Goal: Contribute content: Add original content to the website for others to see

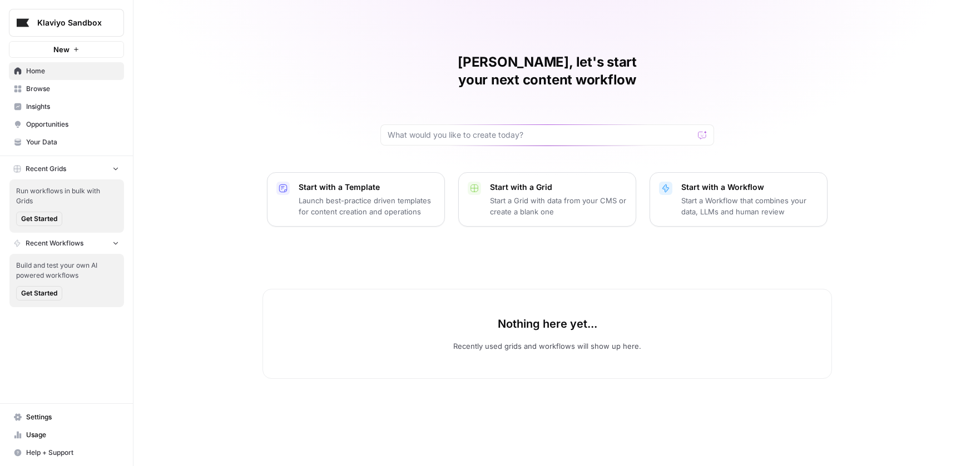
click at [73, 23] on span "Klaviyo Sandbox" at bounding box center [70, 22] width 67 height 11
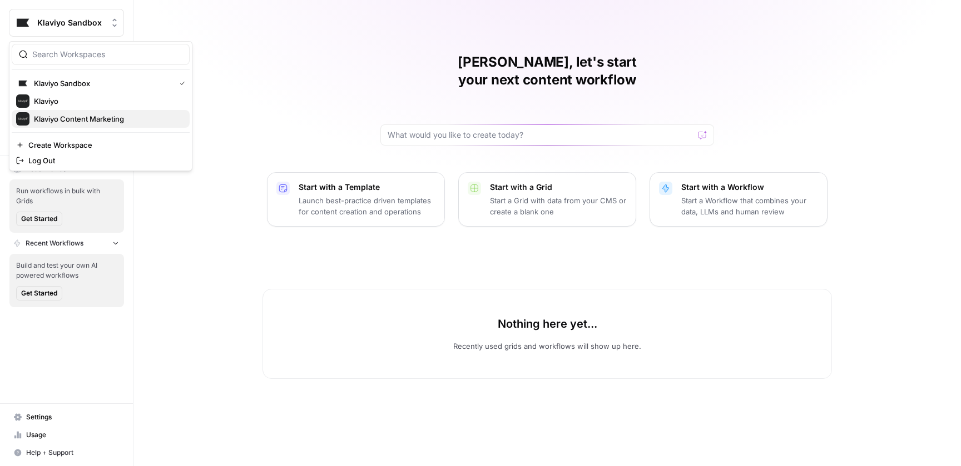
click at [98, 119] on span "Klaviyo Content Marketing" at bounding box center [107, 118] width 147 height 11
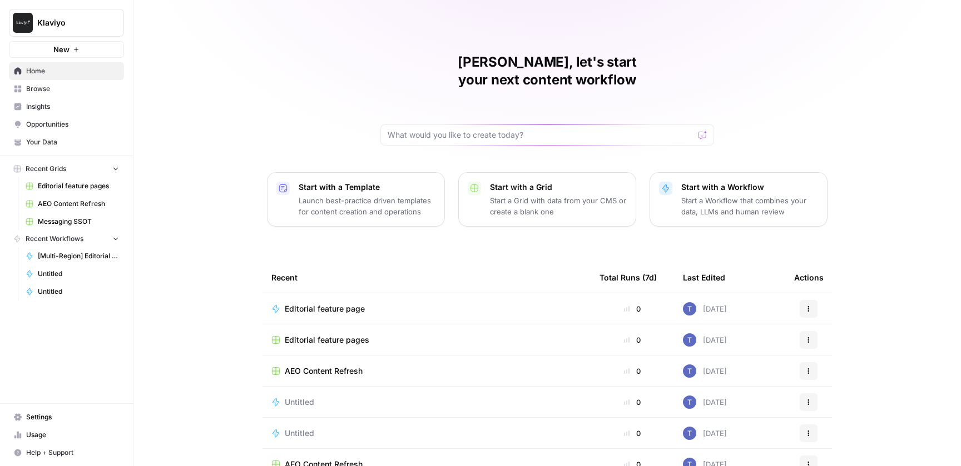
click at [73, 187] on span "Editorial feature pages" at bounding box center [78, 186] width 81 height 10
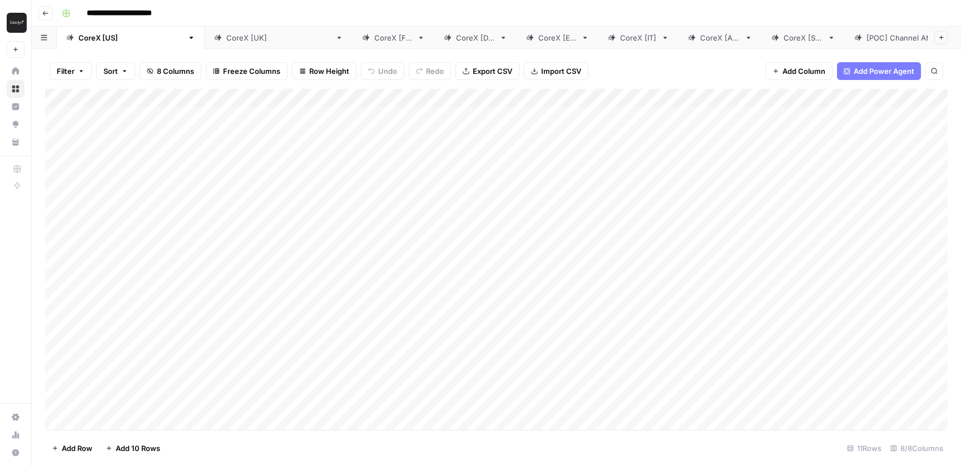
click at [205, 27] on link "CoreX [[GEOGRAPHIC_DATA]]" at bounding box center [279, 38] width 148 height 22
click at [226, 32] on div "CoreX [[GEOGRAPHIC_DATA]]" at bounding box center [278, 37] width 105 height 11
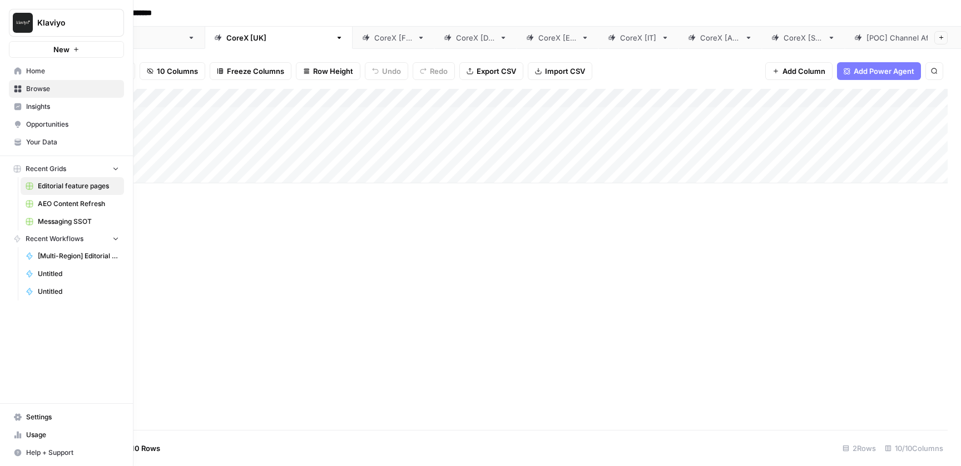
click at [76, 220] on span "Messaging SSOT" at bounding box center [78, 222] width 81 height 10
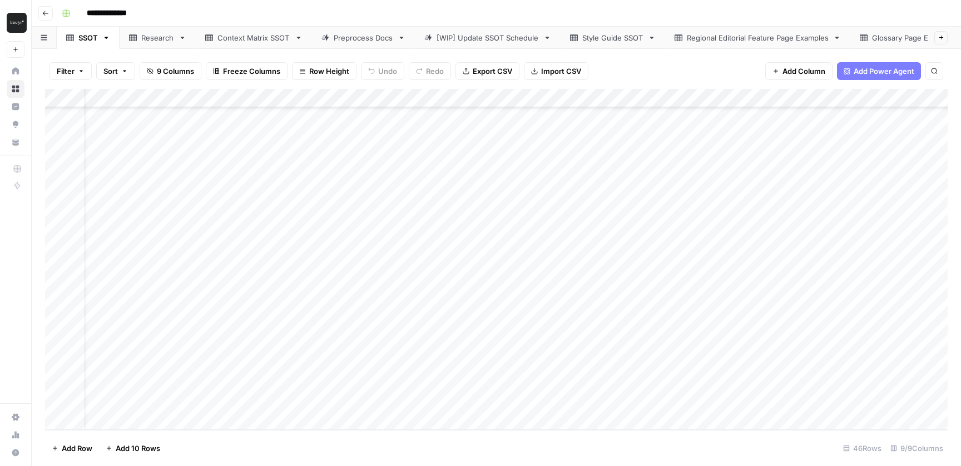
scroll to position [565, 77]
click at [770, 402] on div "Add Column" at bounding box center [496, 259] width 902 height 341
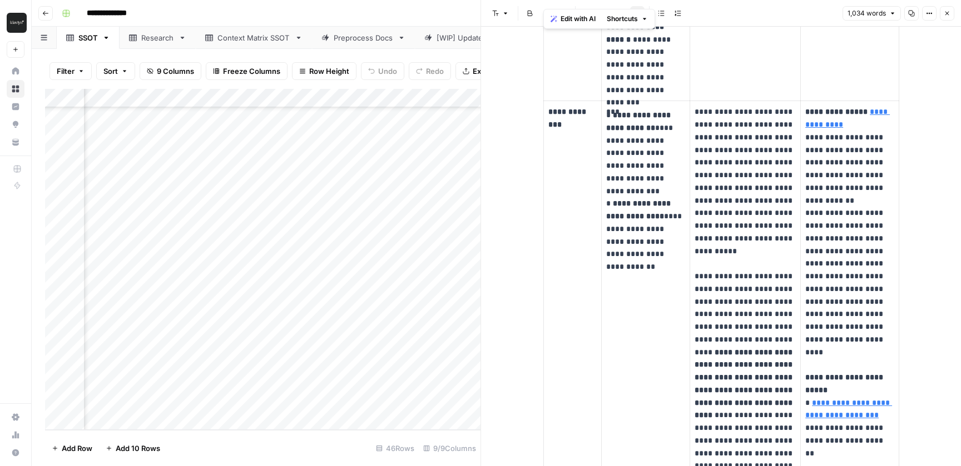
scroll to position [2532, 0]
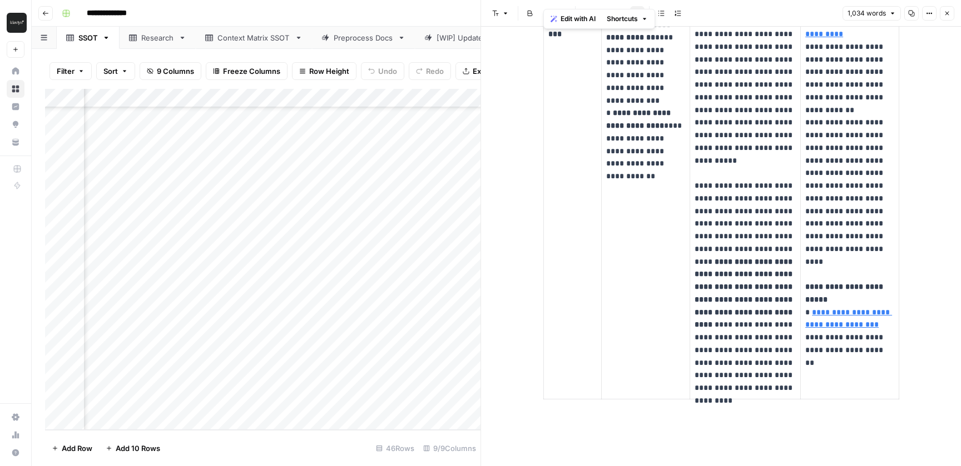
drag, startPoint x: 585, startPoint y: 102, endPoint x: 867, endPoint y: 476, distance: 468.5
click at [867, 466] on html "**********" at bounding box center [480, 233] width 961 height 466
click at [871, 391] on td "**********" at bounding box center [850, 205] width 98 height 389
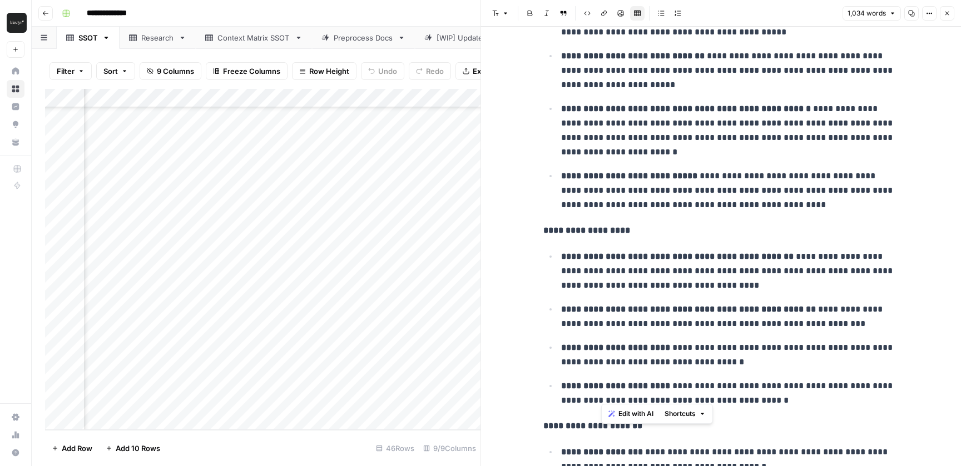
scroll to position [0, 0]
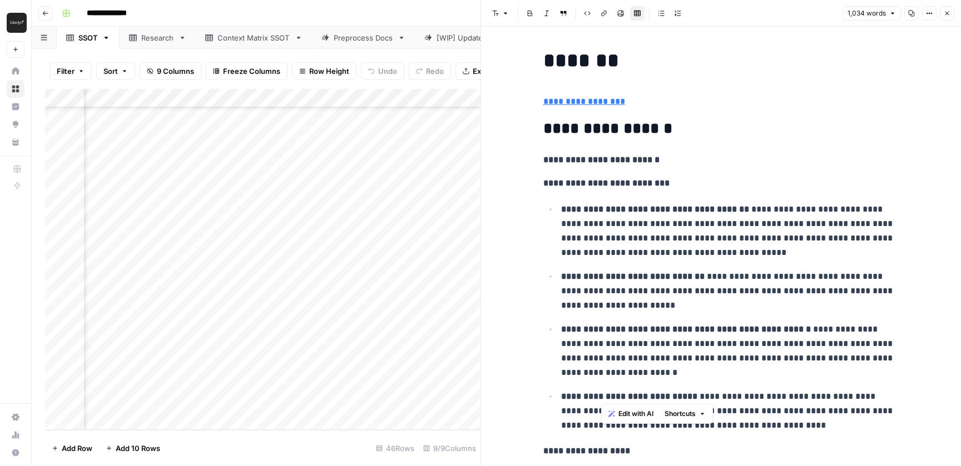
drag, startPoint x: 850, startPoint y: 381, endPoint x: 538, endPoint y: 85, distance: 430.6
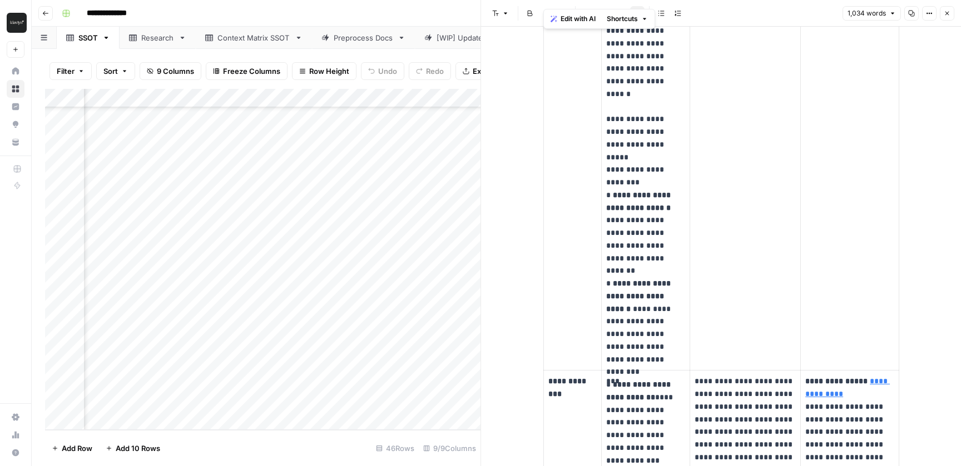
scroll to position [2532, 0]
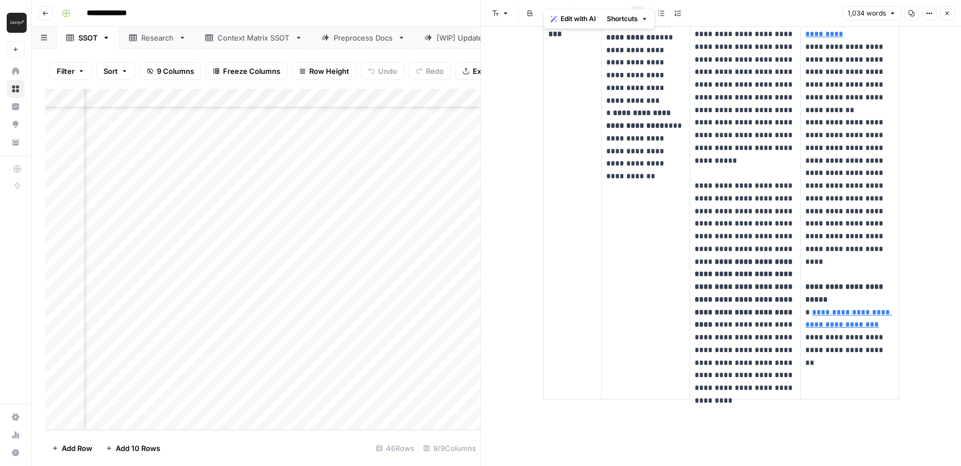
drag, startPoint x: 543, startPoint y: 127, endPoint x: 809, endPoint y: 448, distance: 416.6
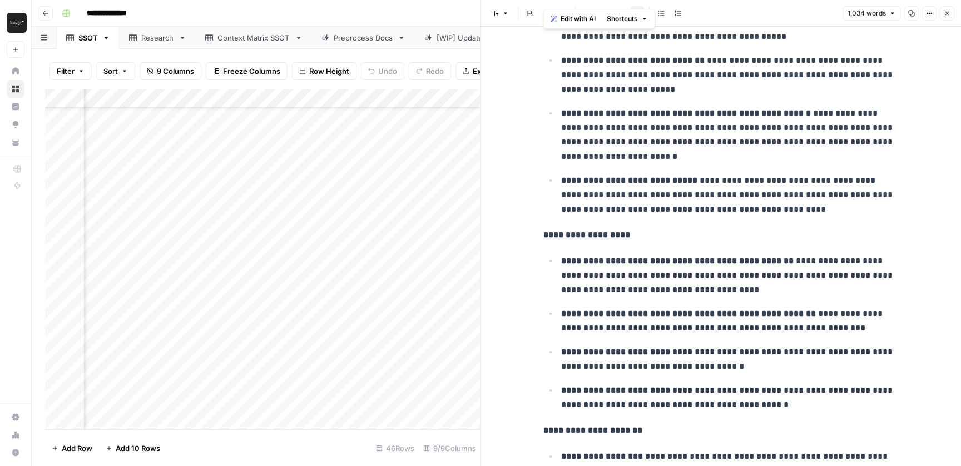
scroll to position [0, 0]
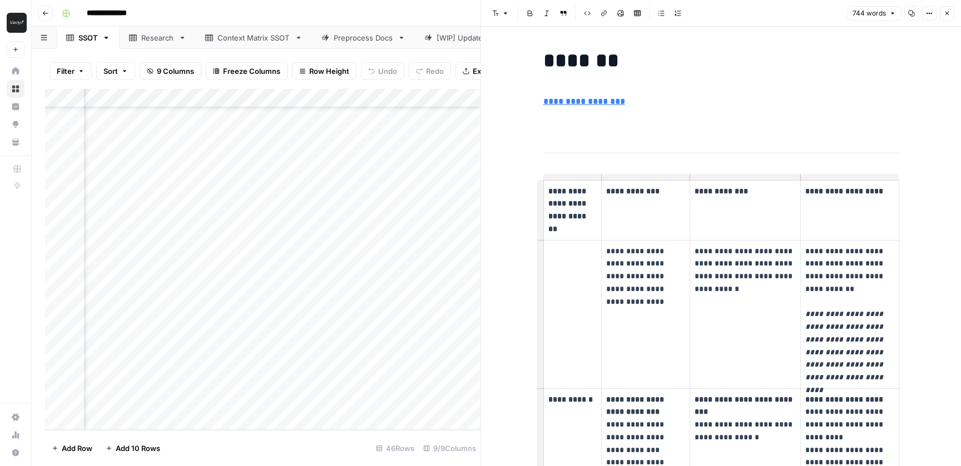
drag, startPoint x: 580, startPoint y: 140, endPoint x: 700, endPoint y: 274, distance: 180.7
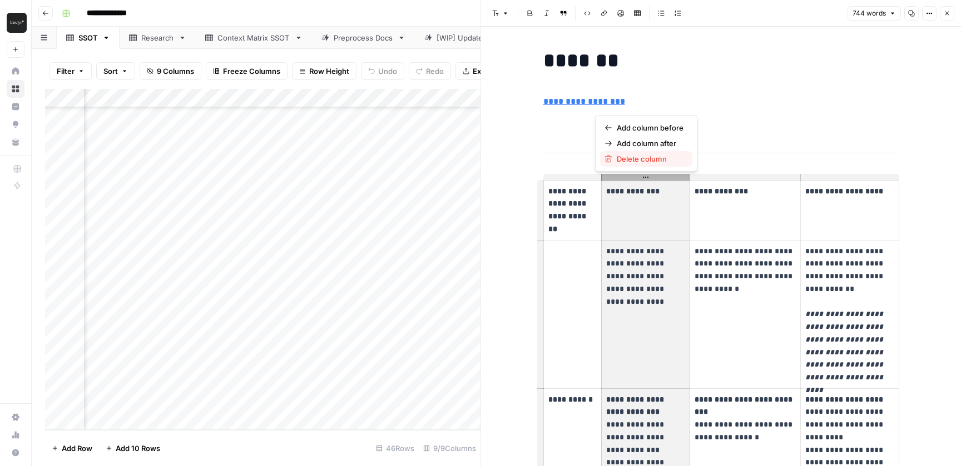
click at [630, 162] on span "Delete column" at bounding box center [650, 158] width 67 height 11
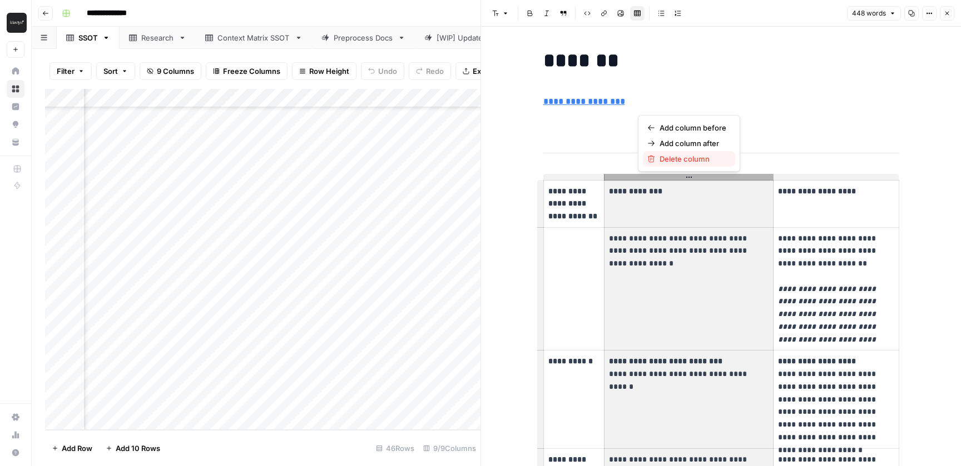
click at [674, 160] on span "Delete column" at bounding box center [692, 158] width 67 height 11
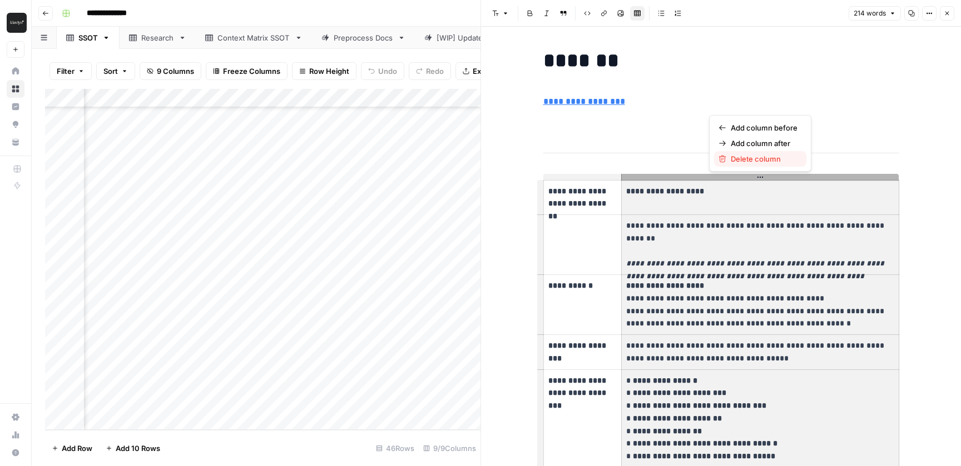
click at [756, 165] on button "Delete column" at bounding box center [760, 159] width 92 height 16
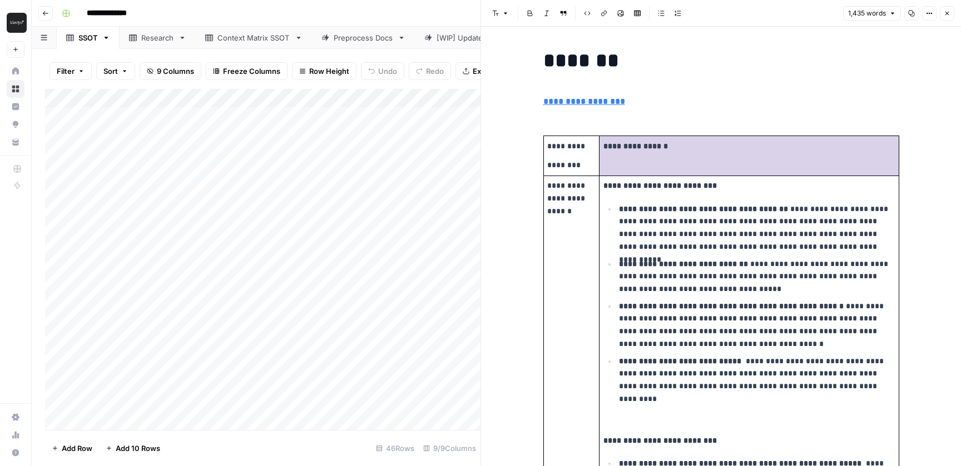
click at [433, 18] on div "**********" at bounding box center [503, 13] width 892 height 18
click at [946, 10] on icon "button" at bounding box center [946, 13] width 7 height 7
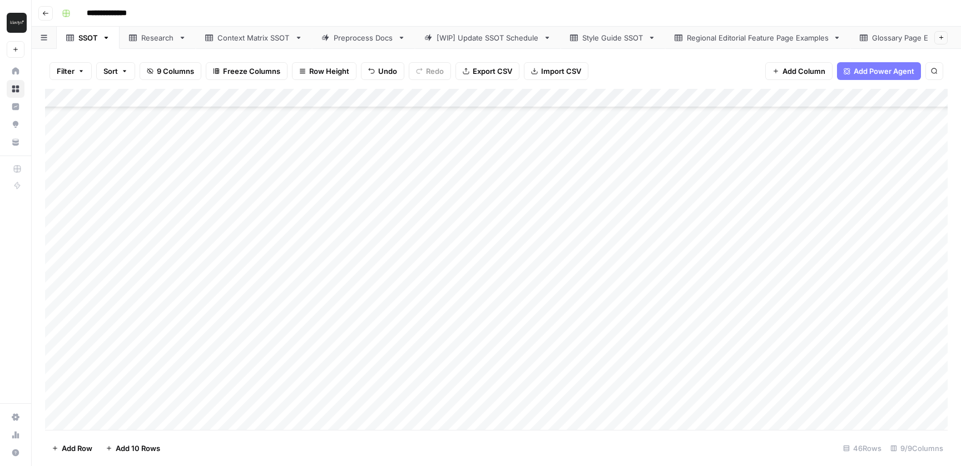
scroll to position [136, 77]
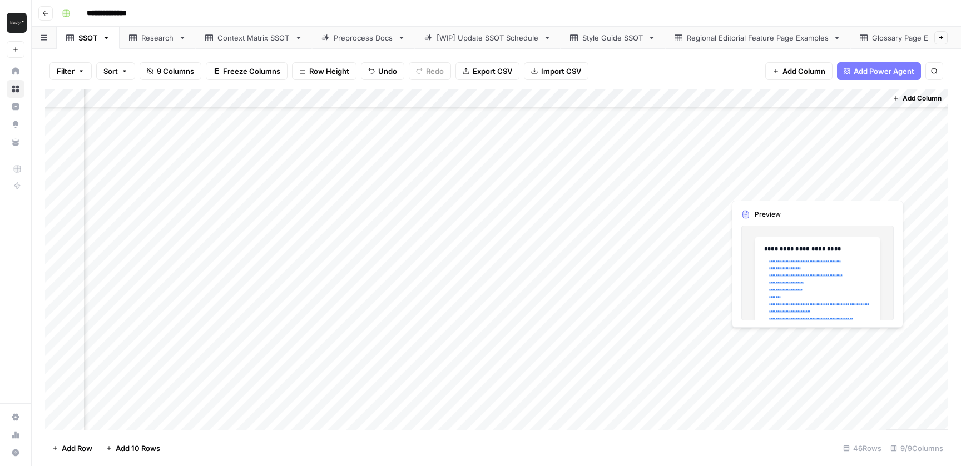
click at [792, 339] on div "Add Column" at bounding box center [496, 259] width 902 height 341
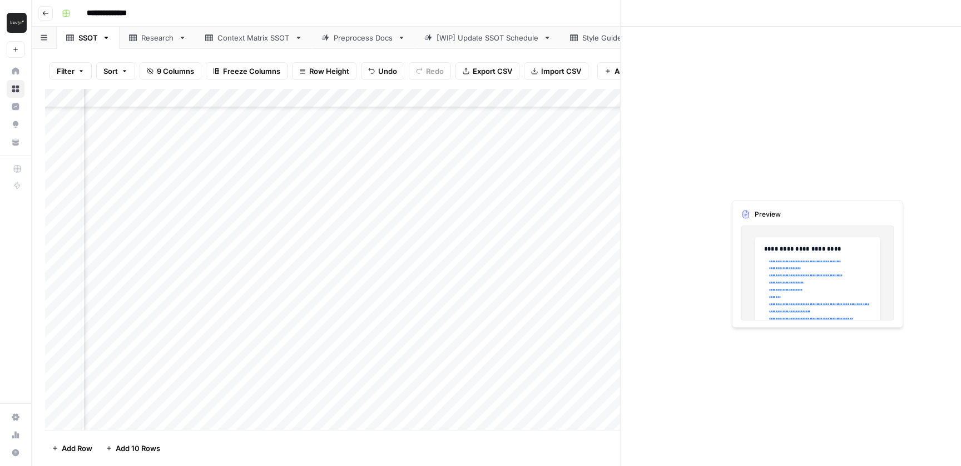
scroll to position [136, 69]
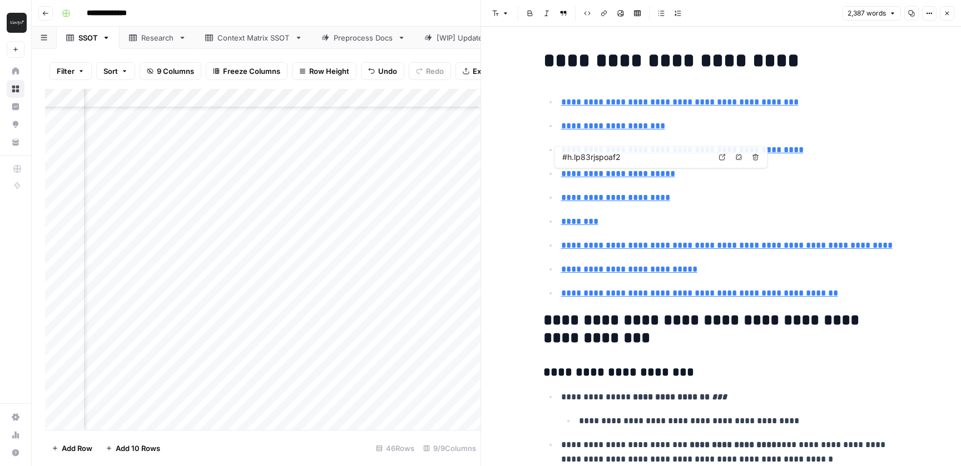
type input "#h.jd1jmlddnmau"
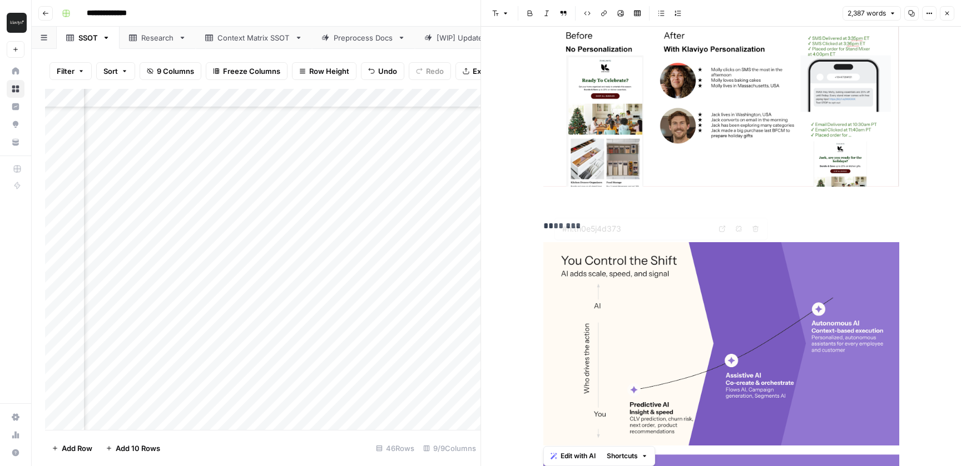
scroll to position [2521, 0]
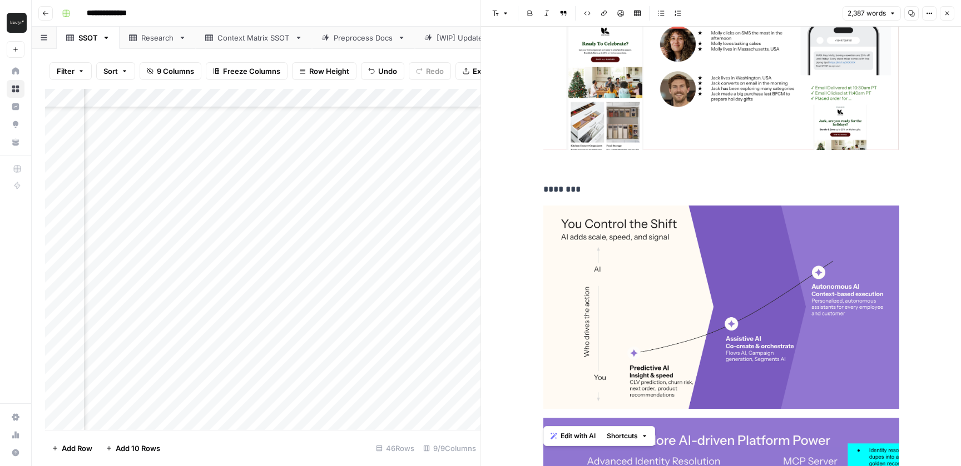
drag, startPoint x: 544, startPoint y: 58, endPoint x: 863, endPoint y: 321, distance: 413.9
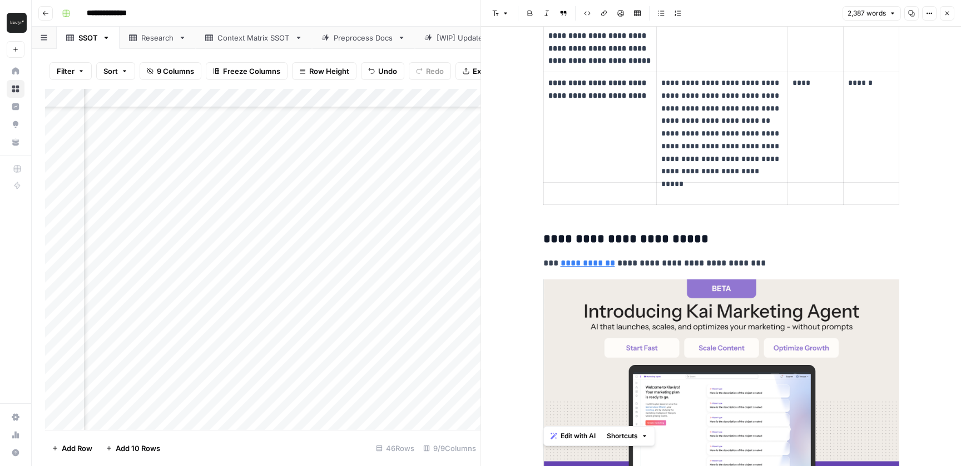
scroll to position [1354, 0]
click at [456, 15] on div "**********" at bounding box center [503, 13] width 892 height 18
click at [945, 13] on icon "button" at bounding box center [946, 13] width 7 height 7
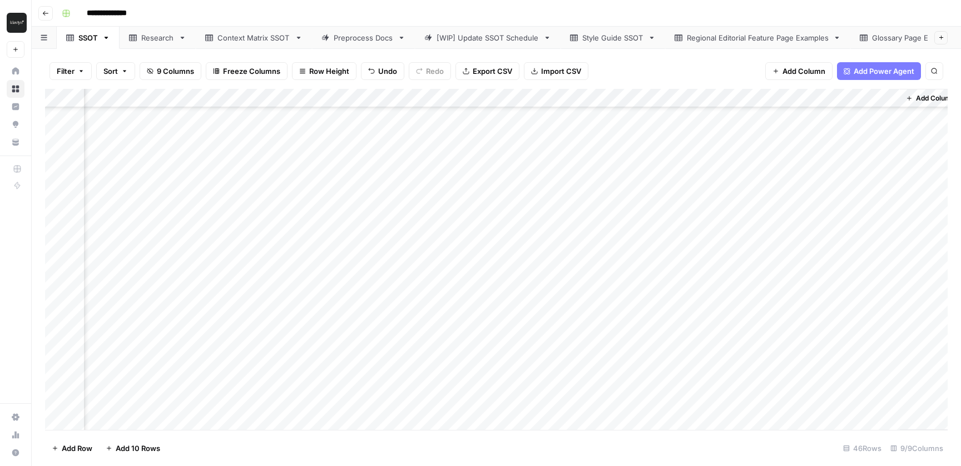
scroll to position [136, 64]
click at [792, 340] on div "Add Column" at bounding box center [496, 259] width 902 height 341
click at [792, 340] on div at bounding box center [819, 340] width 162 height 21
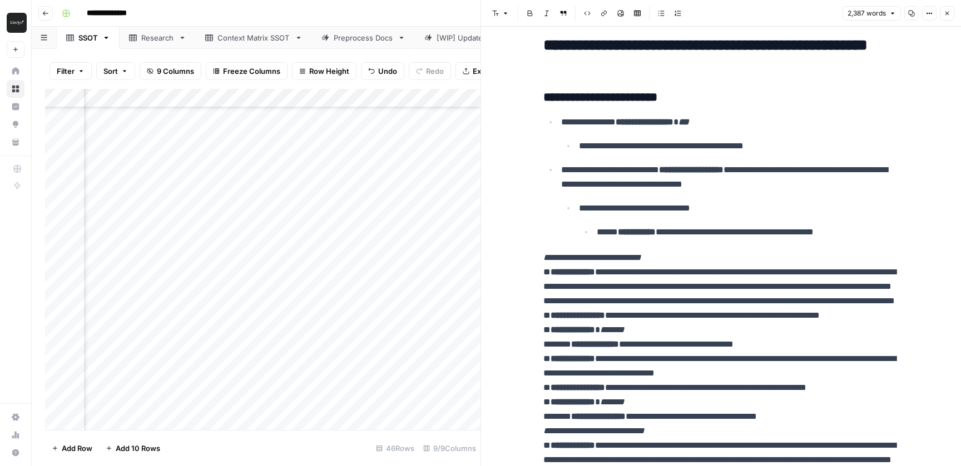
scroll to position [290, 0]
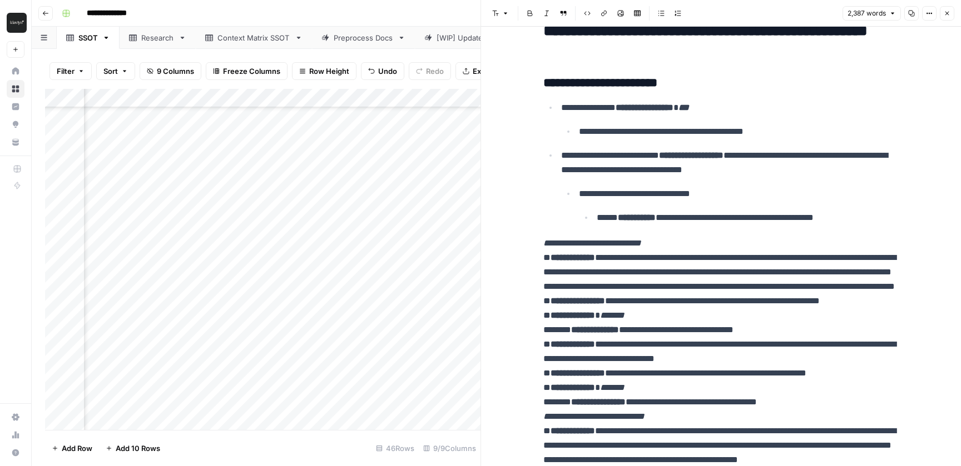
click at [947, 9] on button "Close" at bounding box center [947, 13] width 14 height 14
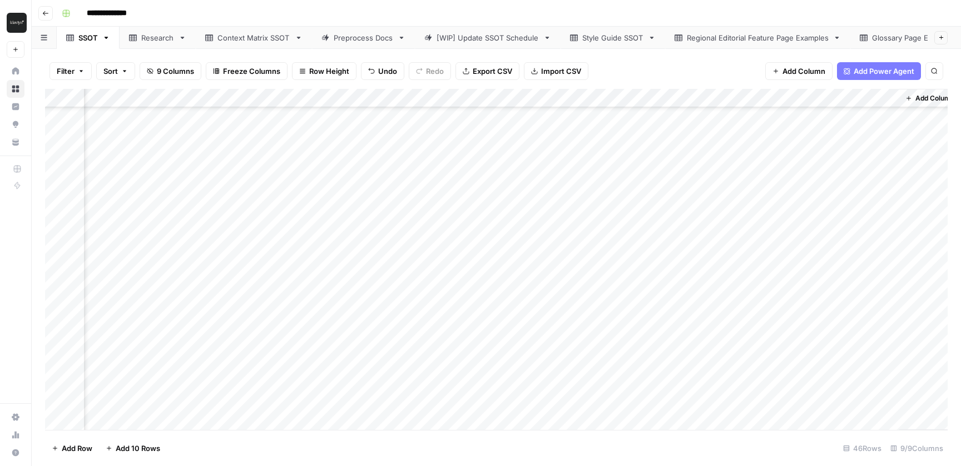
click at [465, 342] on div "Add Column" at bounding box center [496, 259] width 902 height 341
click at [472, 341] on div "Add Column" at bounding box center [496, 259] width 902 height 341
click at [469, 340] on textarea "**********" at bounding box center [494, 341] width 178 height 16
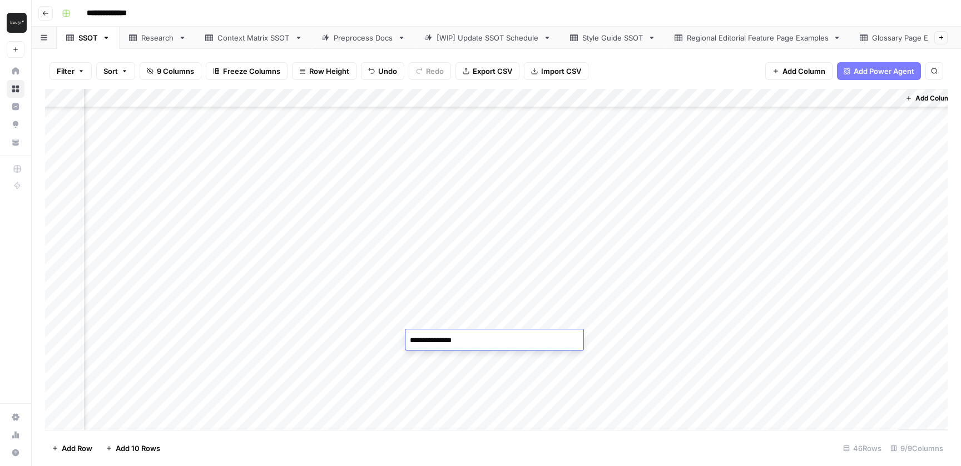
click at [469, 340] on textarea "**********" at bounding box center [494, 341] width 178 height 16
click at [640, 70] on div "Filter Sort 9 Columns Freeze Columns Row Height Undo Redo Export CSV Import CSV…" at bounding box center [496, 71] width 902 height 36
click at [313, 422] on div "Add Column" at bounding box center [496, 259] width 902 height 341
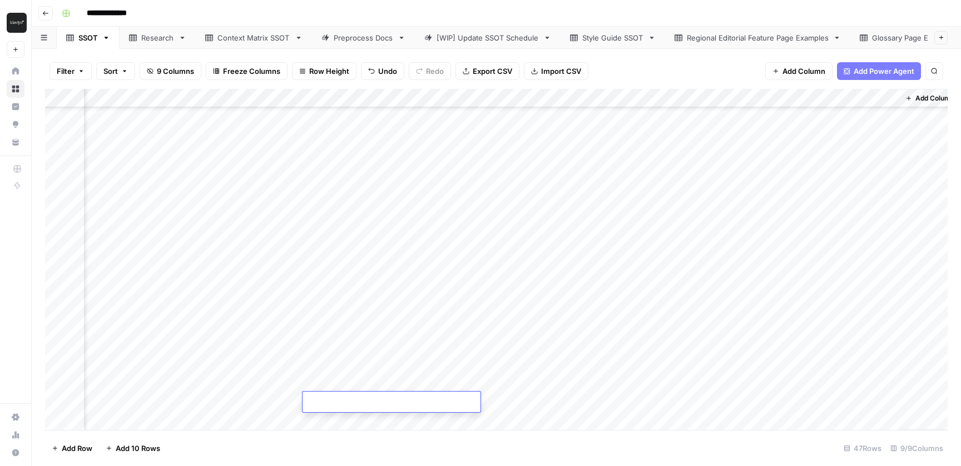
scroll to position [584, 64]
type textarea "**"
click at [484, 394] on div "Add Column" at bounding box center [496, 259] width 902 height 341
click at [453, 399] on div "Add Column" at bounding box center [496, 259] width 902 height 341
click at [453, 399] on textarea at bounding box center [494, 403] width 178 height 16
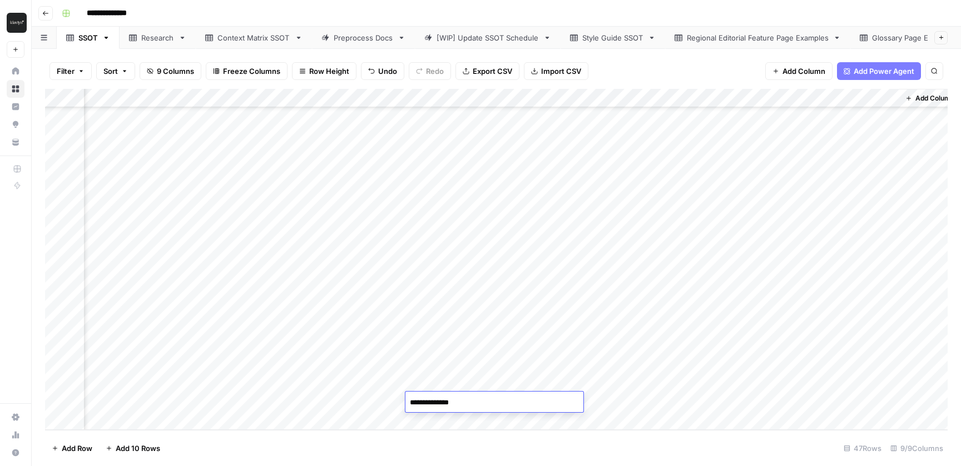
type textarea "**********"
click at [640, 401] on div "Add Column" at bounding box center [496, 259] width 902 height 341
click at [640, 401] on textarea at bounding box center [663, 403] width 178 height 16
type textarea "**********"
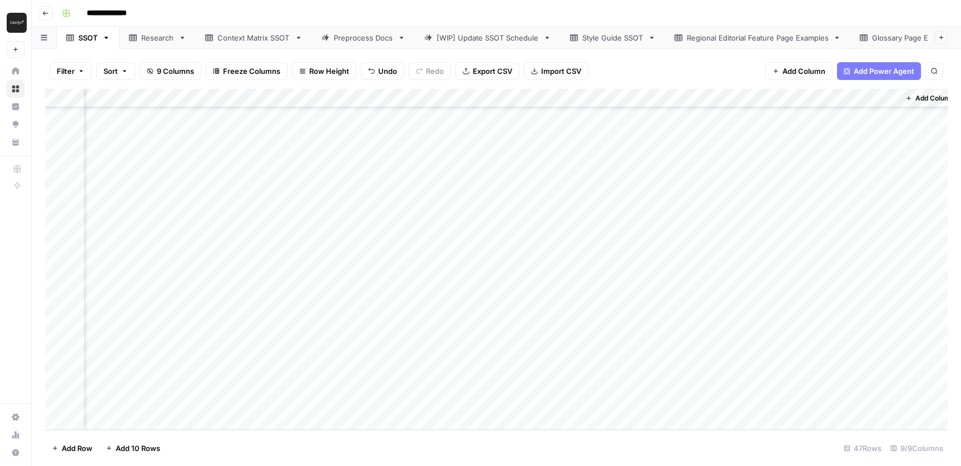
click at [804, 401] on div "Add Column" at bounding box center [496, 259] width 902 height 341
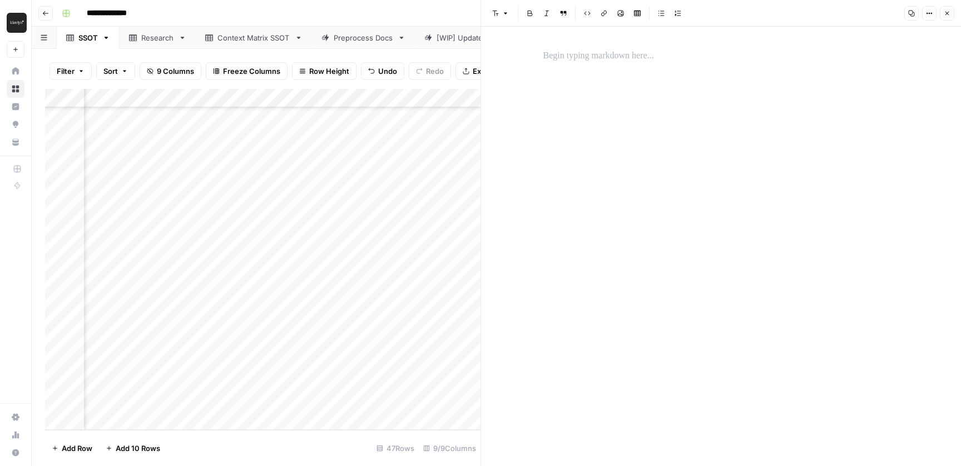
click at [632, 57] on p at bounding box center [721, 56] width 356 height 14
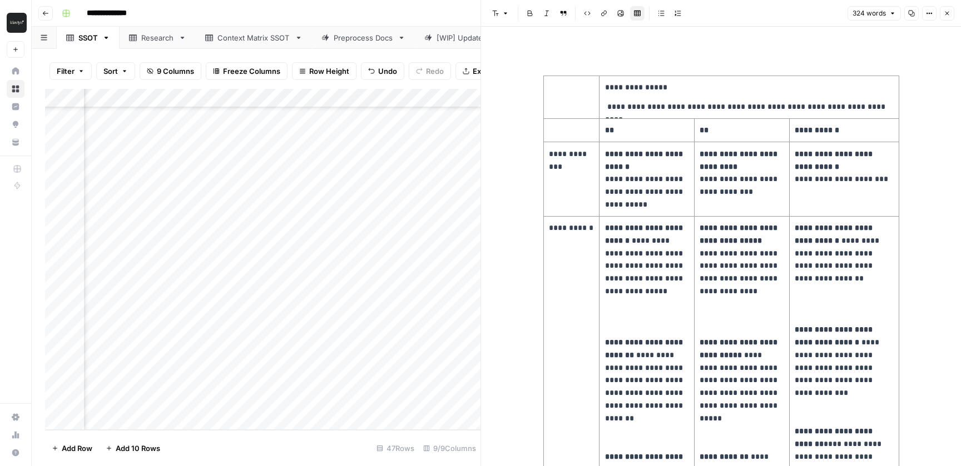
click at [445, 356] on div "Add Column" at bounding box center [262, 259] width 435 height 341
click at [401, 389] on div "Add Column" at bounding box center [262, 259] width 435 height 341
click at [172, 420] on div "Add Column" at bounding box center [262, 259] width 435 height 341
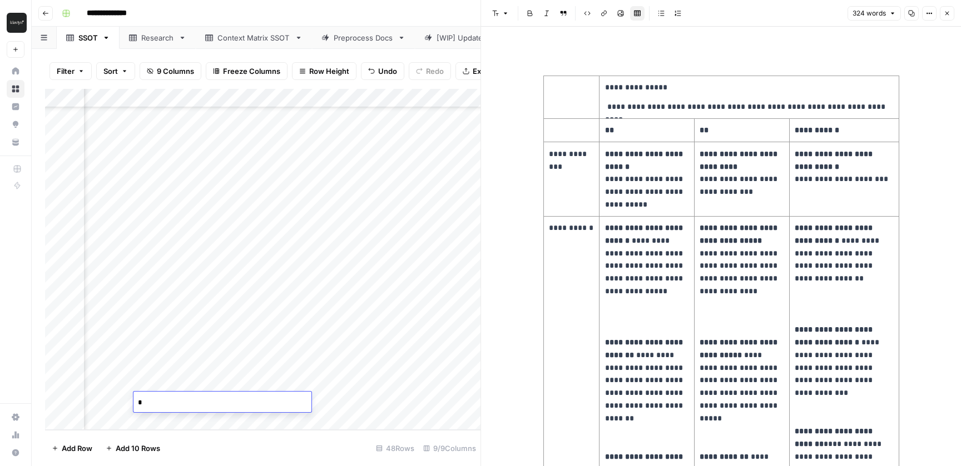
type textarea "**"
click at [306, 449] on footer "Add Row Add 10 Rows 48 Rows 9/9 Columns" at bounding box center [262, 448] width 435 height 36
click at [294, 409] on div "Add Column" at bounding box center [262, 259] width 435 height 341
type textarea "**********"
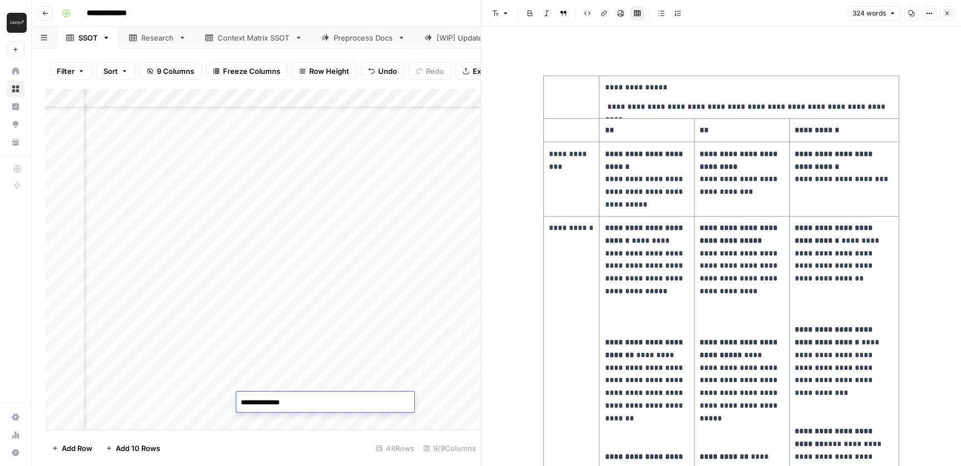
click at [443, 405] on div "Add Column" at bounding box center [262, 259] width 435 height 341
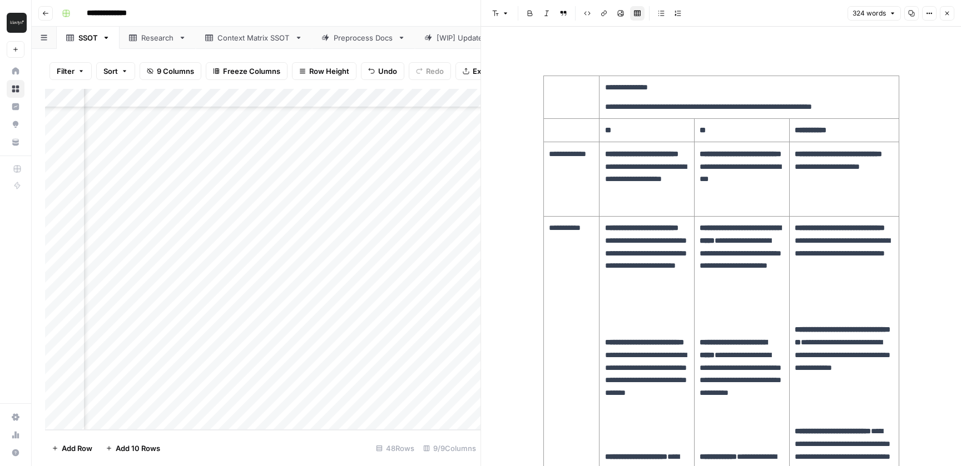
click at [285, 397] on div "Add Column" at bounding box center [262, 259] width 435 height 341
click at [285, 397] on textarea at bounding box center [265, 403] width 178 height 16
click at [391, 400] on div "Add Column" at bounding box center [262, 259] width 435 height 341
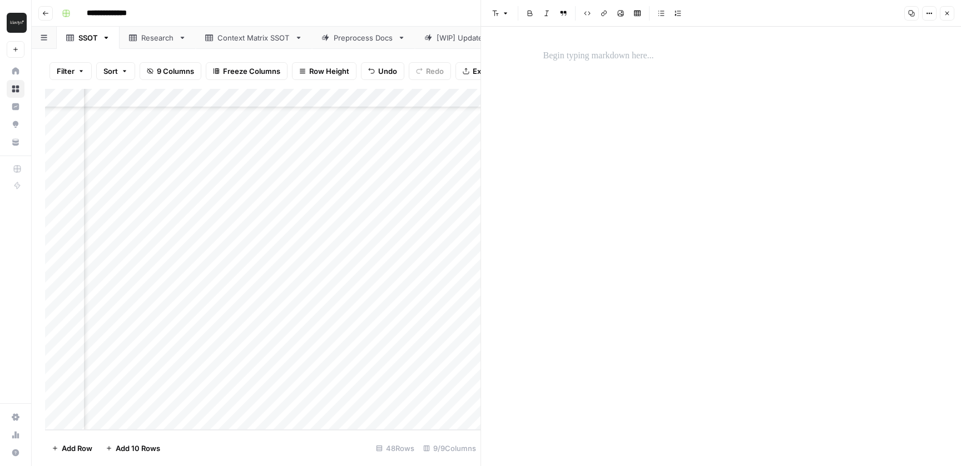
click at [599, 67] on div at bounding box center [720, 55] width 369 height 23
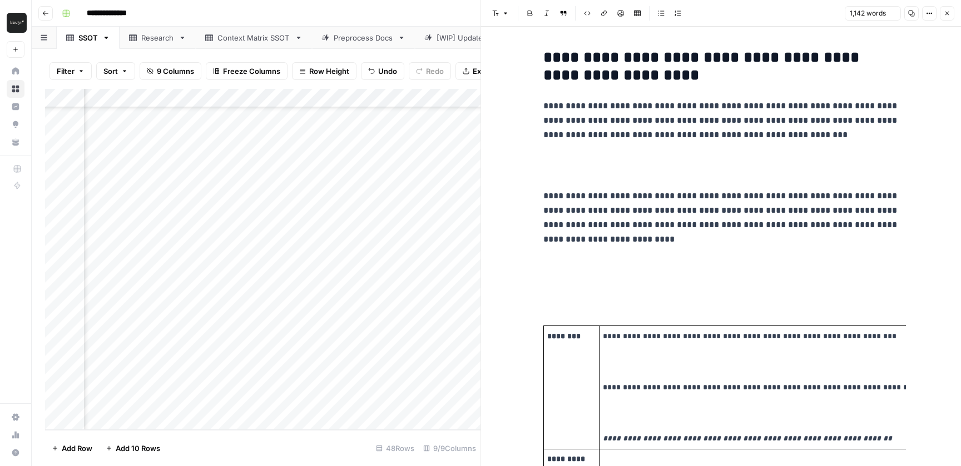
scroll to position [2452, 0]
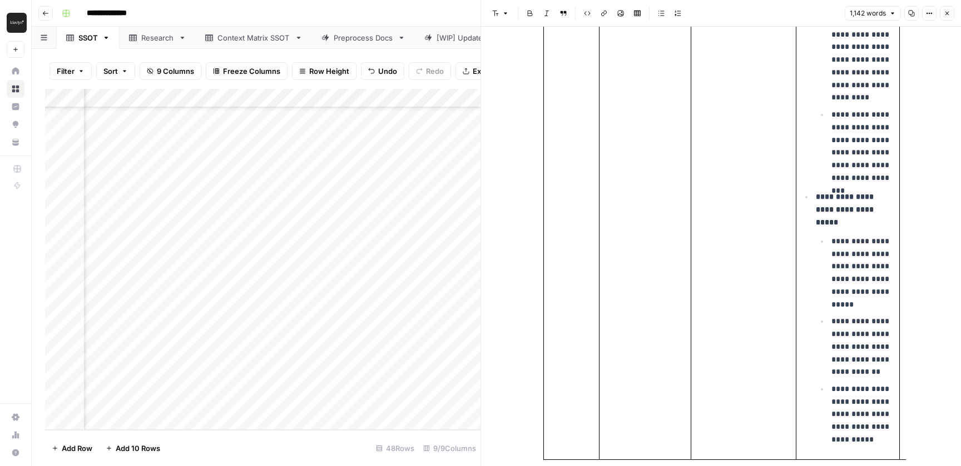
click at [229, 398] on div "Add Column" at bounding box center [262, 259] width 435 height 341
type textarea "**********"
click at [269, 433] on footer "Add Row Add 10 Rows 48 Rows 9/9 Columns" at bounding box center [262, 448] width 435 height 36
click at [944, 10] on icon "button" at bounding box center [946, 13] width 7 height 7
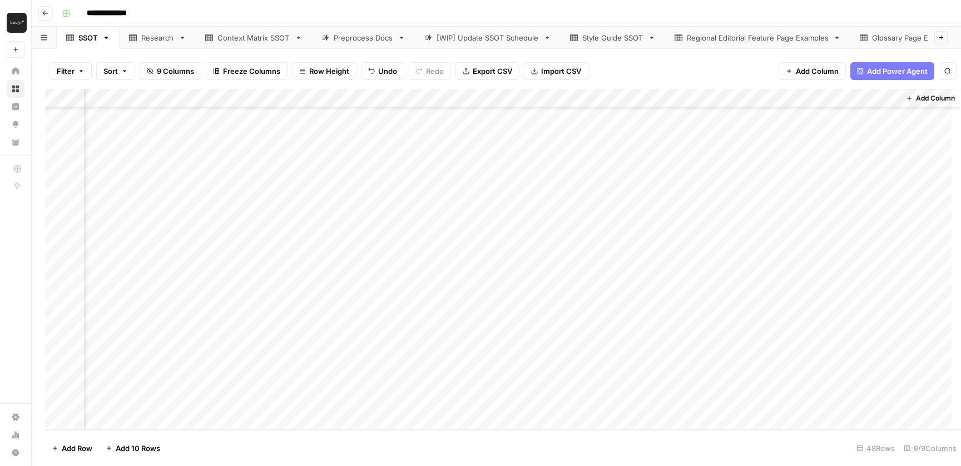
scroll to position [603, 64]
